Goal: Task Accomplishment & Management: Use online tool/utility

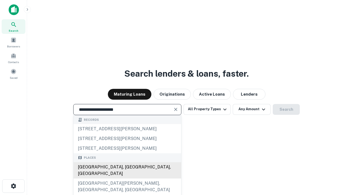
click at [127, 178] on div "[GEOGRAPHIC_DATA], [GEOGRAPHIC_DATA], [GEOGRAPHIC_DATA]" at bounding box center [128, 170] width 108 height 16
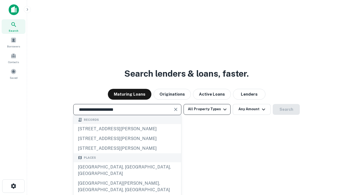
type input "**********"
click at [207, 109] on button "All Property Types" at bounding box center [207, 109] width 47 height 11
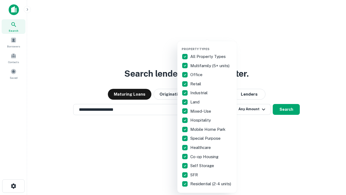
click at [211, 45] on button "button" at bounding box center [211, 45] width 59 height 0
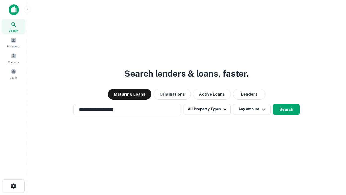
scroll to position [8, 0]
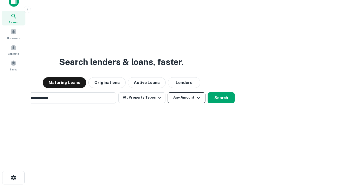
click at [168, 92] on button "Any Amount" at bounding box center [187, 97] width 38 height 11
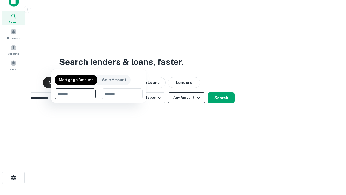
scroll to position [39, 153]
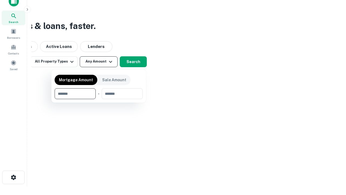
type input "*******"
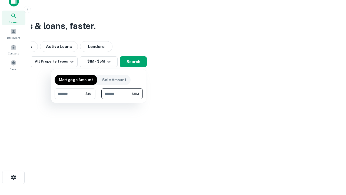
type input "*******"
click at [99, 99] on button "button" at bounding box center [99, 99] width 88 height 0
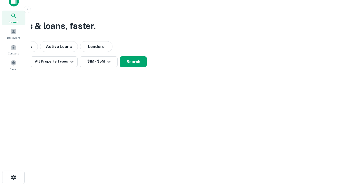
scroll to position [3, 100]
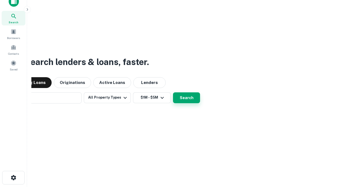
click at [173, 92] on button "Search" at bounding box center [186, 97] width 27 height 11
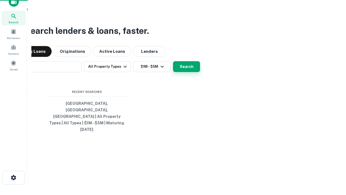
scroll to position [14, 153]
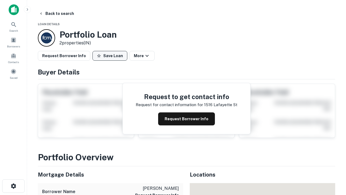
click at [110, 56] on button "Save Loan" at bounding box center [109, 56] width 35 height 10
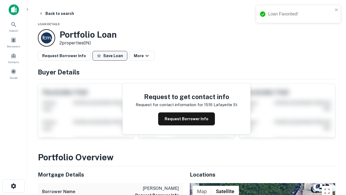
click at [111, 56] on button "Save Loan" at bounding box center [109, 56] width 35 height 10
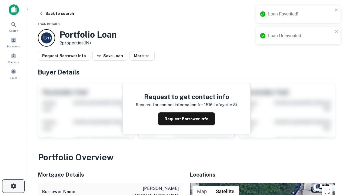
click at [13, 186] on icon "button" at bounding box center [13, 186] width 6 height 6
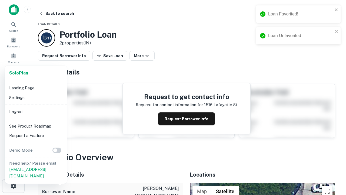
click at [36, 111] on li "Logout" at bounding box center [36, 112] width 58 height 10
